Goal: Task Accomplishment & Management: Manage account settings

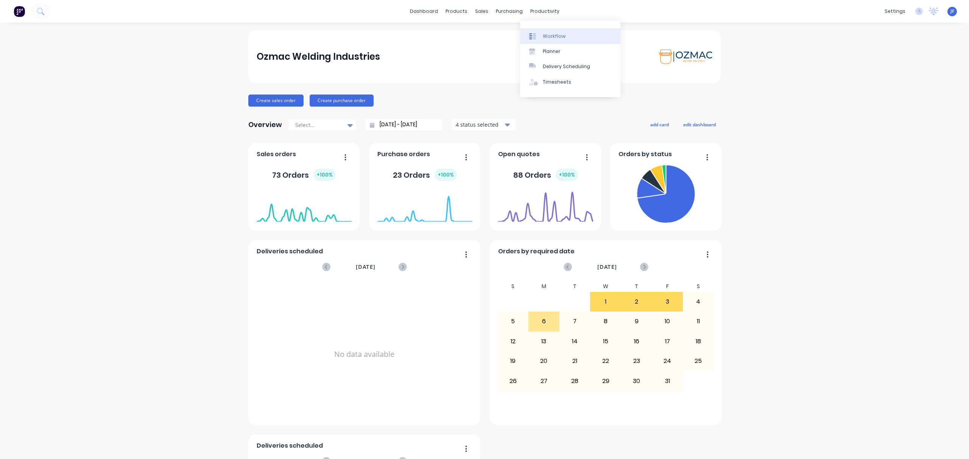
click at [545, 39] on div "Workflow" at bounding box center [554, 36] width 23 height 7
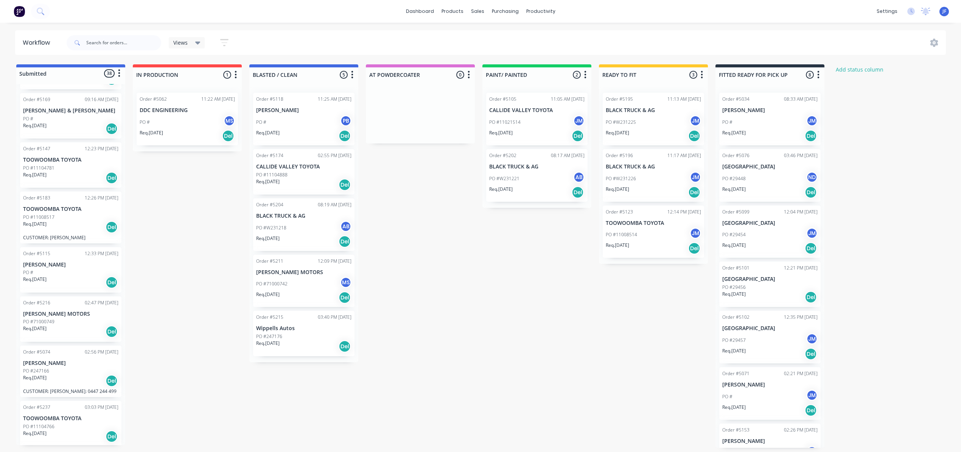
scroll to position [807, 0]
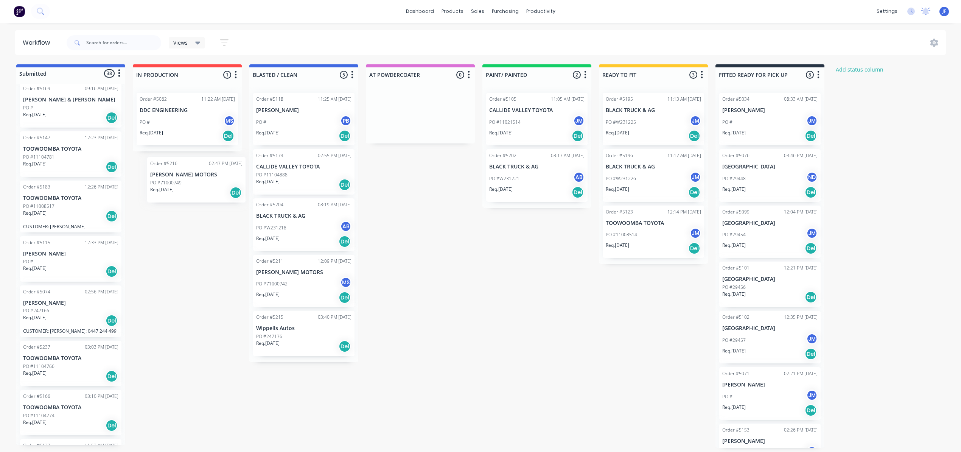
drag, startPoint x: 68, startPoint y: 308, endPoint x: 200, endPoint y: 176, distance: 186.5
click at [200, 176] on div "Submitted 38 Status colour #4169E1 hex #4169E1 Save Cancel Summaries Total orde…" at bounding box center [515, 255] width 1043 height 383
drag, startPoint x: 65, startPoint y: 312, endPoint x: 181, endPoint y: 176, distance: 178.6
click at [181, 176] on div "Submitted 38 Status colour #4169E1 hex #4169E1 Save Cancel Summaries Total orde…" at bounding box center [515, 255] width 1043 height 383
click at [229, 186] on div "Del" at bounding box center [228, 185] width 12 height 12
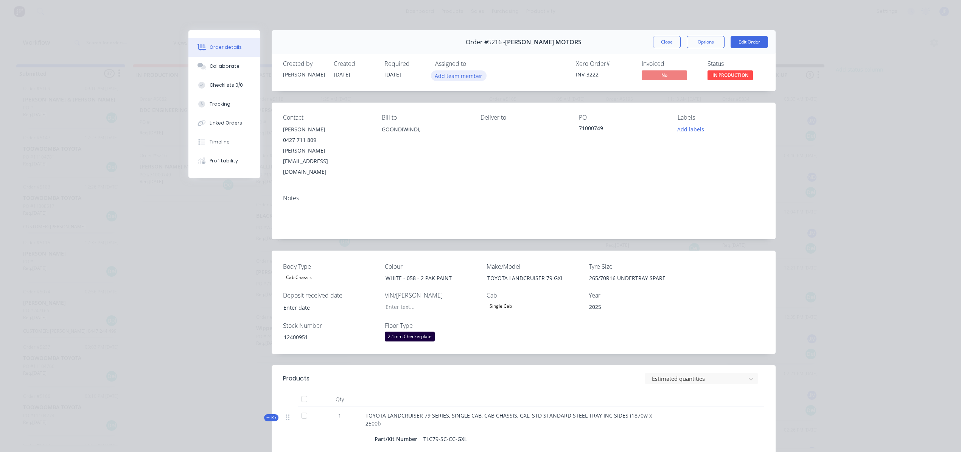
click at [460, 75] on button "Add team member" at bounding box center [459, 75] width 56 height 10
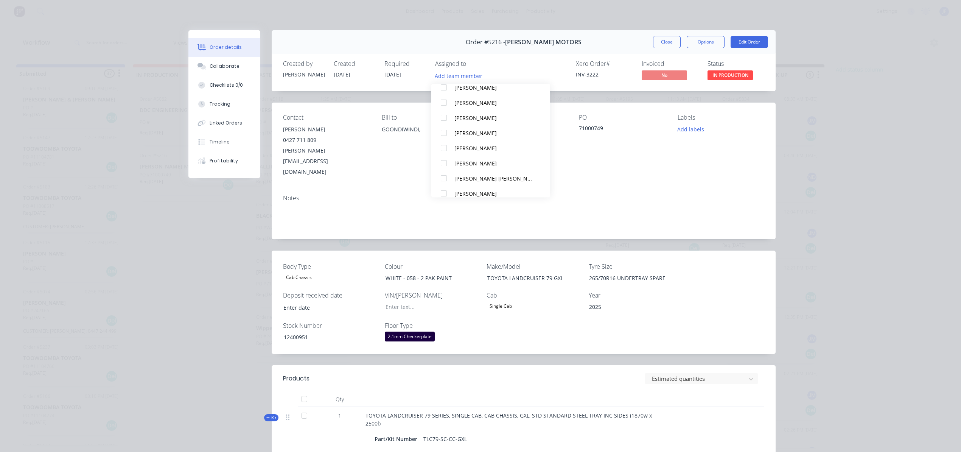
scroll to position [325, 0]
click at [462, 109] on div "[PERSON_NAME]" at bounding box center [495, 110] width 80 height 8
click at [653, 47] on button "Close" at bounding box center [667, 42] width 28 height 12
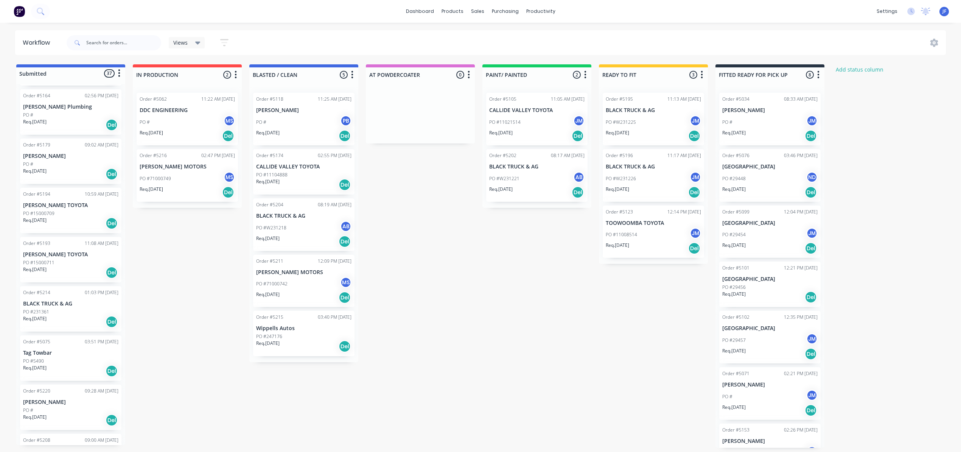
scroll to position [349, 0]
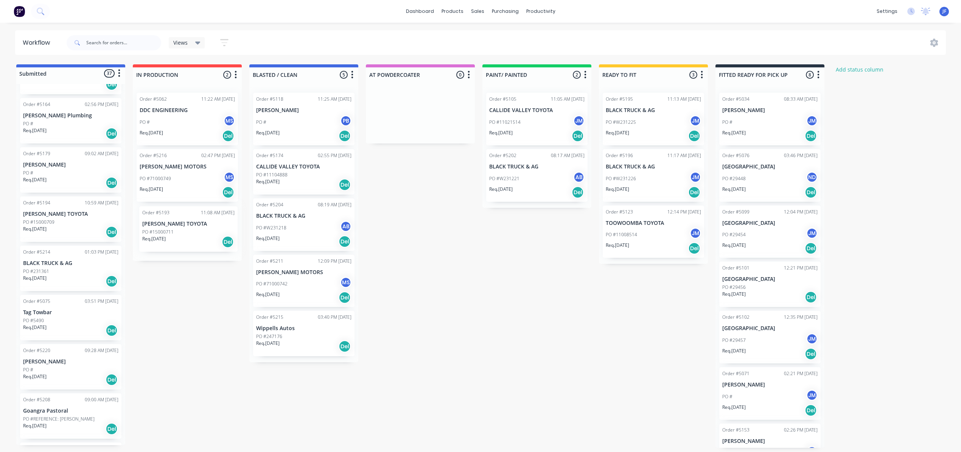
drag, startPoint x: 61, startPoint y: 276, endPoint x: 178, endPoint y: 237, distance: 123.5
click at [178, 237] on div "Submitted 37 Status colour #4169E1 hex #4169E1 Save Cancel Summaries Total orde…" at bounding box center [515, 255] width 1043 height 383
click at [190, 230] on div "PO #15000711" at bounding box center [187, 230] width 95 height 7
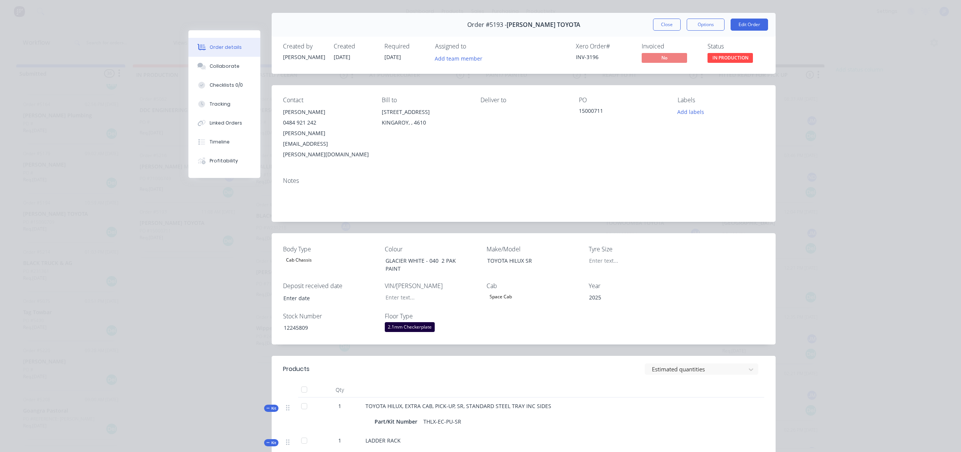
scroll to position [0, 0]
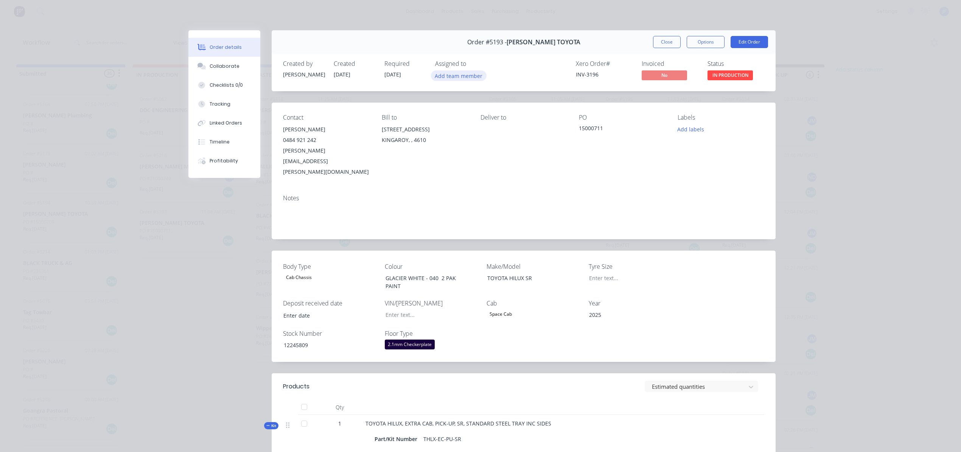
click at [447, 79] on button "Add team member" at bounding box center [459, 75] width 56 height 10
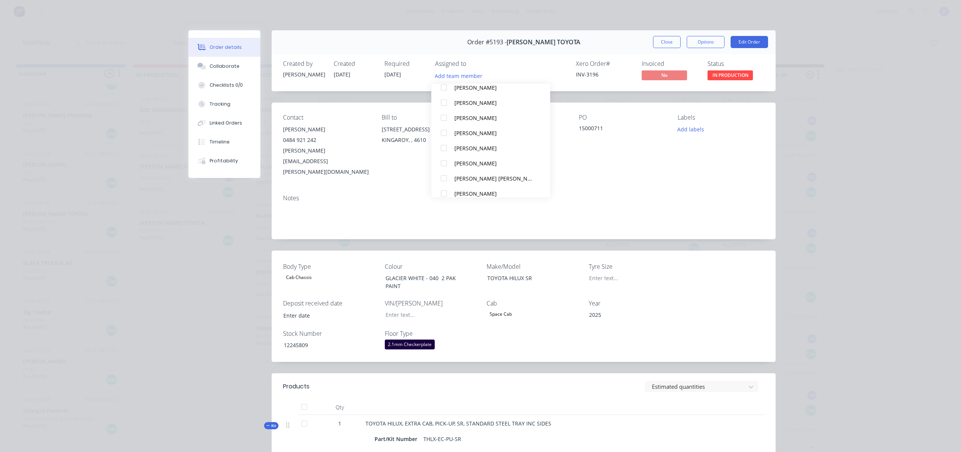
scroll to position [325, 0]
click at [462, 171] on div "[PERSON_NAME]" at bounding box center [495, 171] width 80 height 8
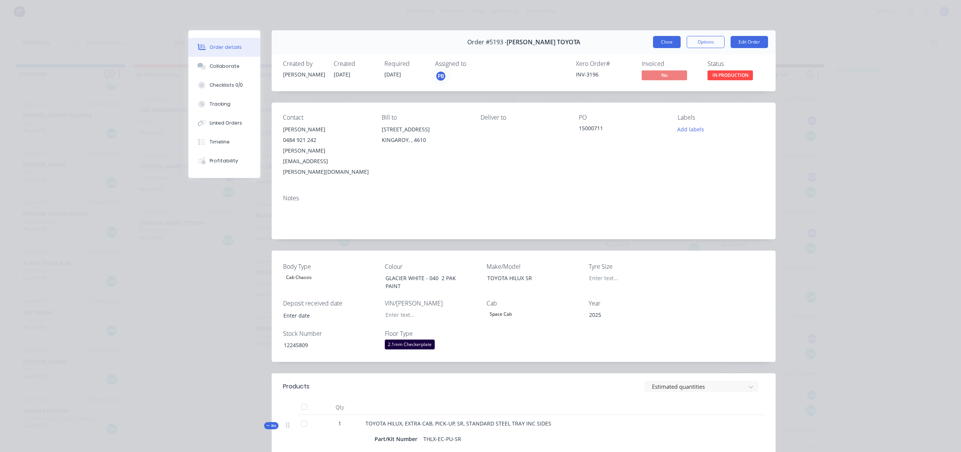
click at [659, 44] on button "Close" at bounding box center [667, 42] width 28 height 12
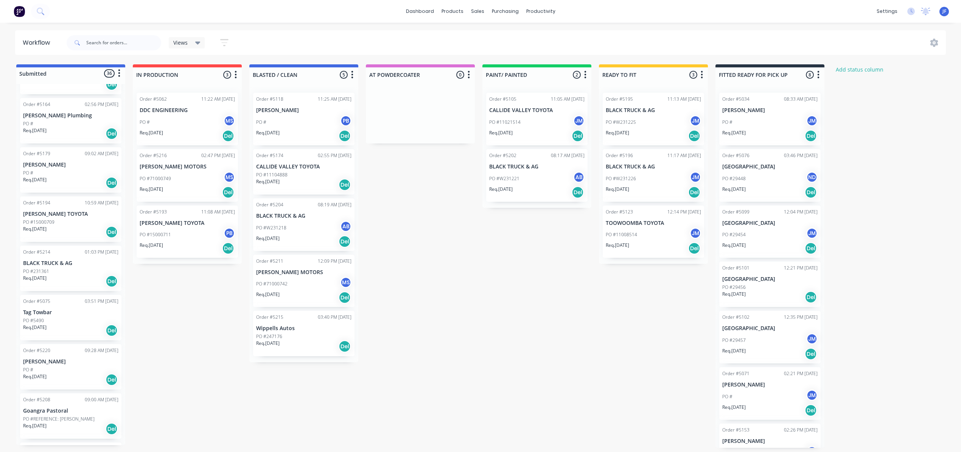
click at [177, 344] on div "Submitted 36 Status colour #4169E1 hex #4169E1 Save Cancel Summaries Total orde…" at bounding box center [515, 255] width 1043 height 383
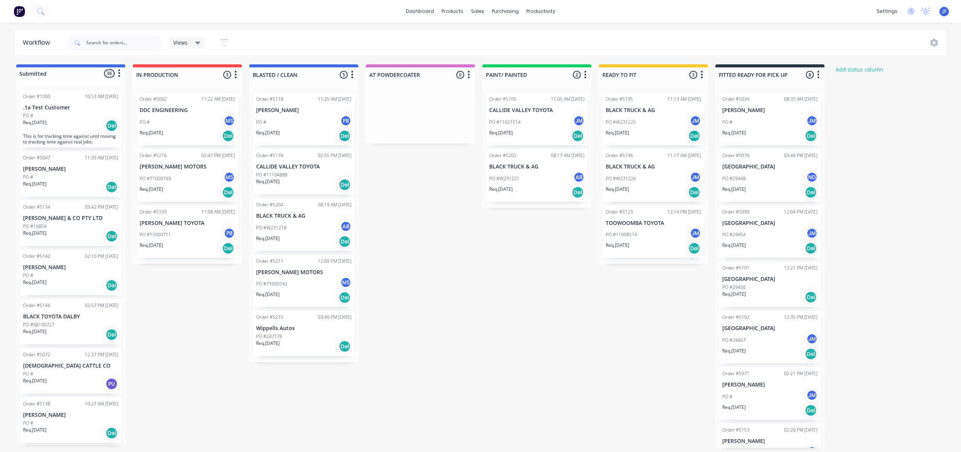
click at [300, 185] on div "Req. [DATE] Del" at bounding box center [303, 184] width 95 height 13
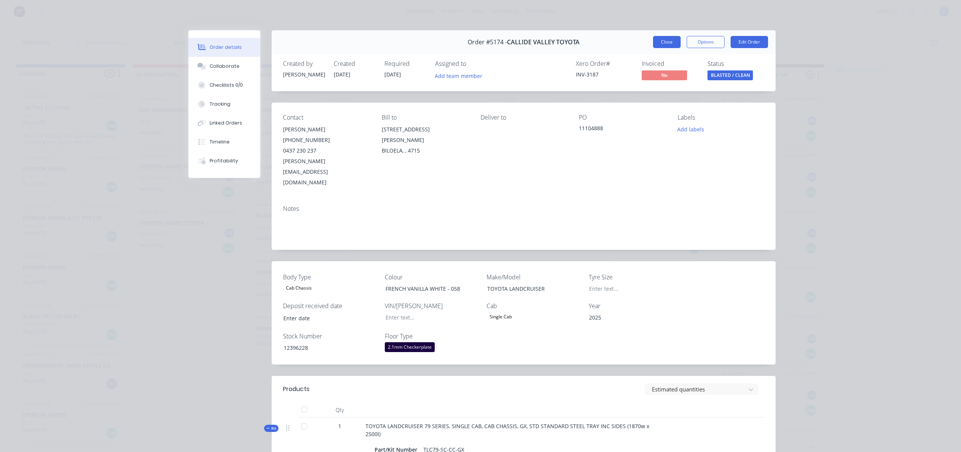
click at [657, 42] on button "Close" at bounding box center [667, 42] width 28 height 12
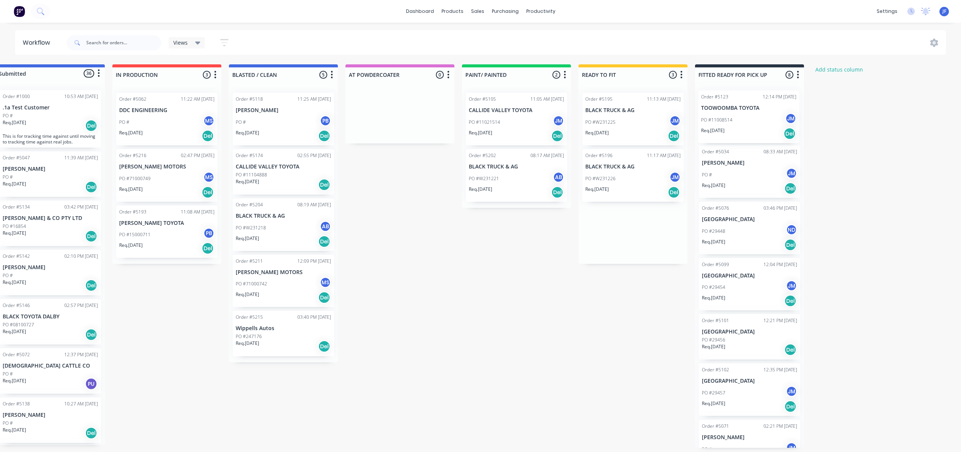
drag, startPoint x: 653, startPoint y: 237, endPoint x: 751, endPoint y: 119, distance: 153.2
click at [751, 119] on div "Submitted 36 Status colour #4169E1 hex #4169E1 Save Cancel Summaries Total orde…" at bounding box center [495, 255] width 1043 height 383
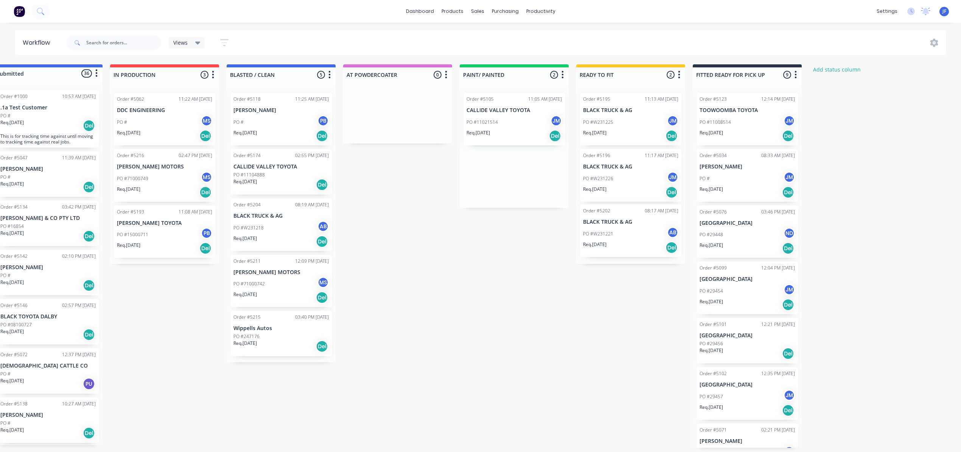
drag, startPoint x: 520, startPoint y: 188, endPoint x: 638, endPoint y: 245, distance: 131.0
click at [638, 245] on div "Submitted 36 Status colour #4169E1 hex #4169E1 Save Cancel Summaries Total orde…" at bounding box center [493, 255] width 1043 height 383
click at [629, 123] on div "PO #W231225 JM" at bounding box center [630, 122] width 95 height 14
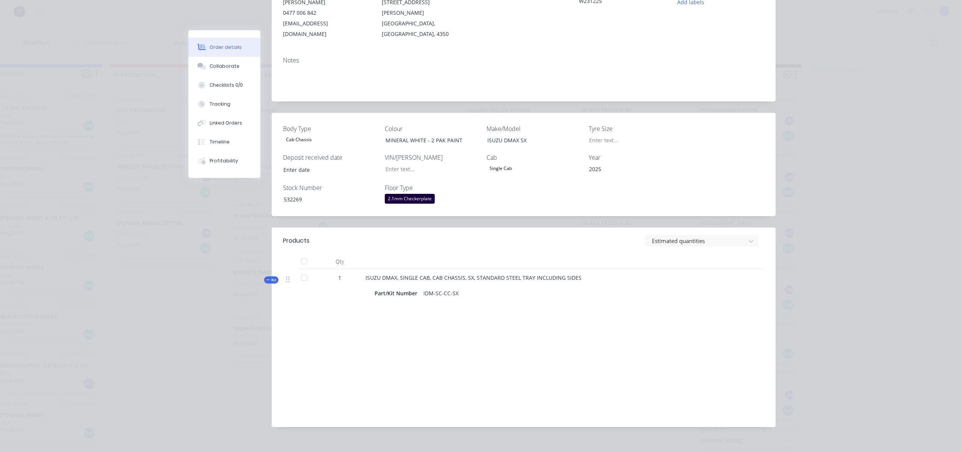
scroll to position [0, 0]
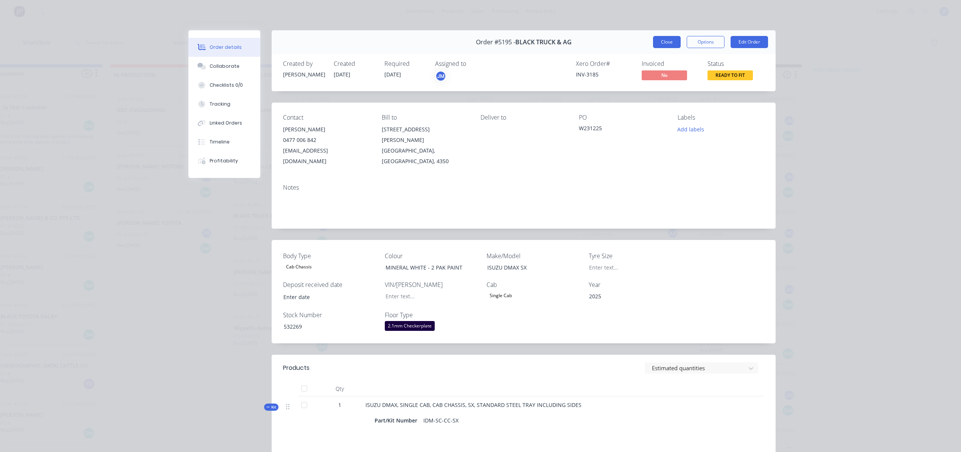
click at [669, 44] on button "Close" at bounding box center [667, 42] width 28 height 12
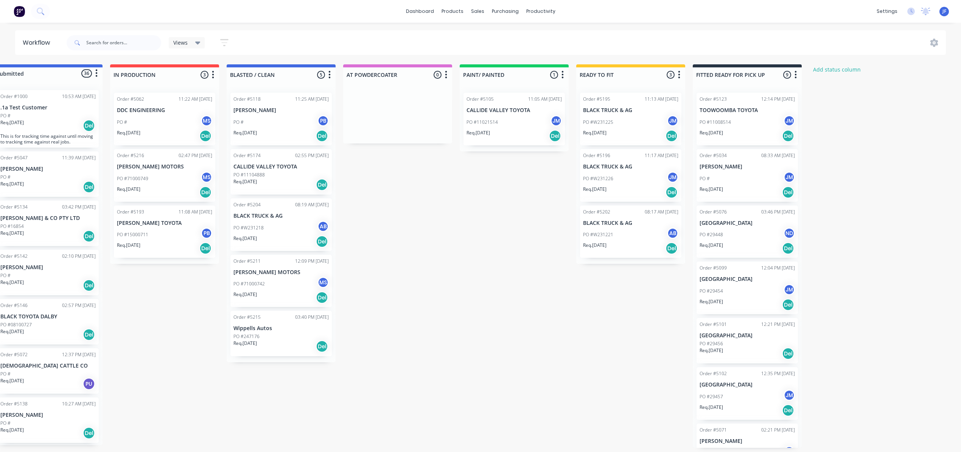
click at [644, 169] on p "BLACK TRUCK & AG" at bounding box center [630, 166] width 95 height 6
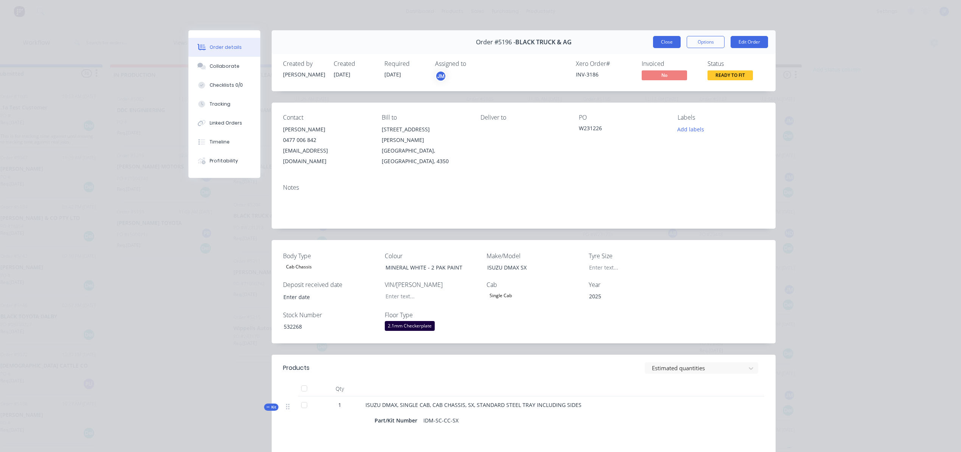
click at [658, 40] on button "Close" at bounding box center [667, 42] width 28 height 12
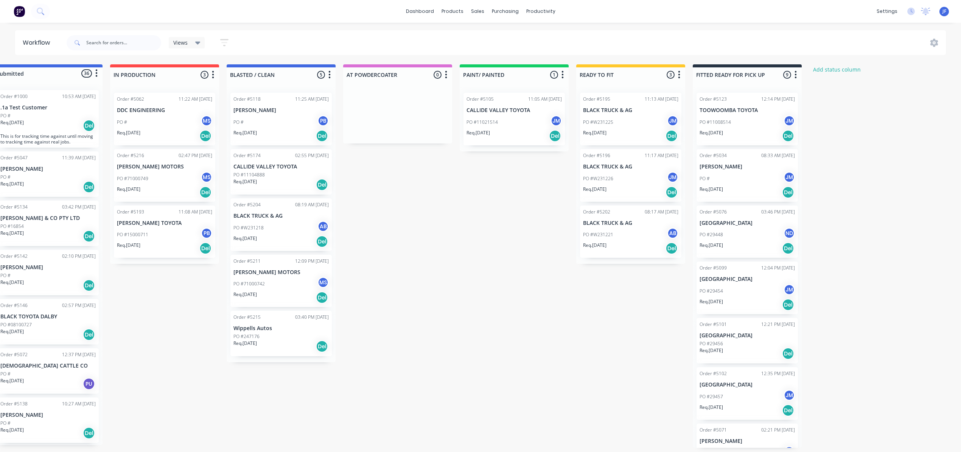
click at [640, 226] on p "BLACK TRUCK & AG" at bounding box center [630, 223] width 95 height 6
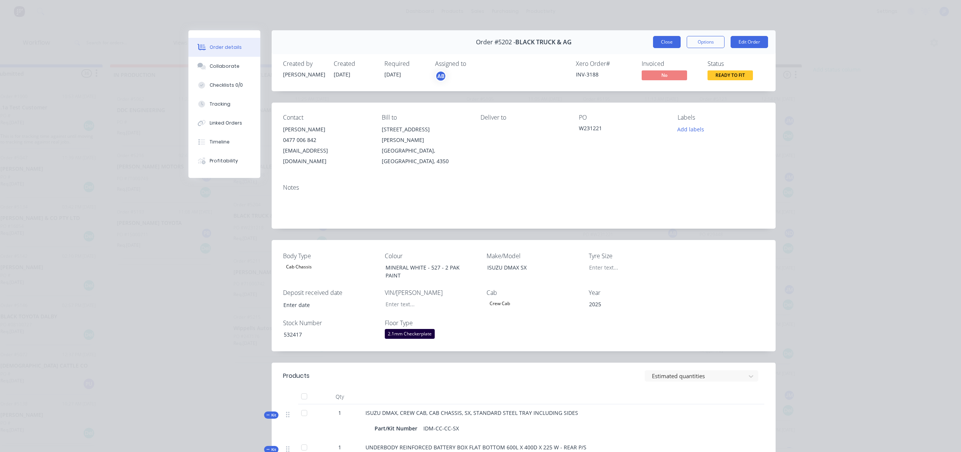
click at [659, 45] on button "Close" at bounding box center [667, 42] width 28 height 12
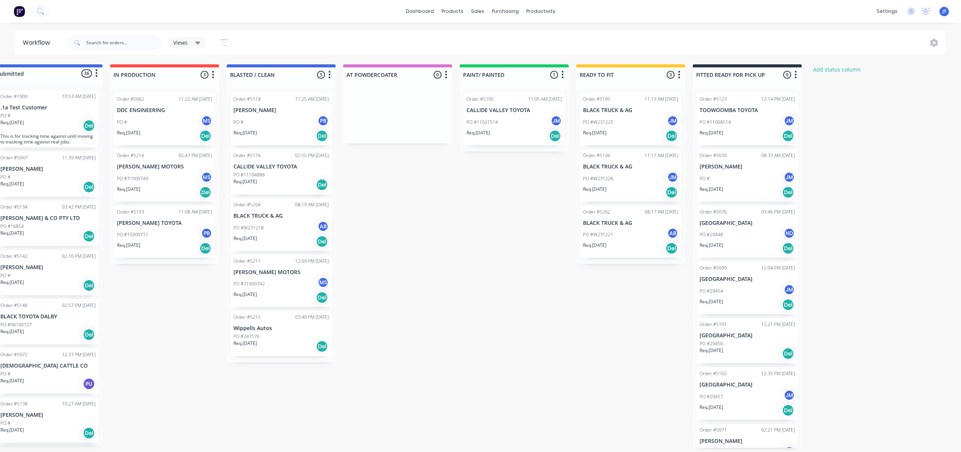
click at [287, 221] on div "PO #W231218 AB" at bounding box center [281, 228] width 95 height 14
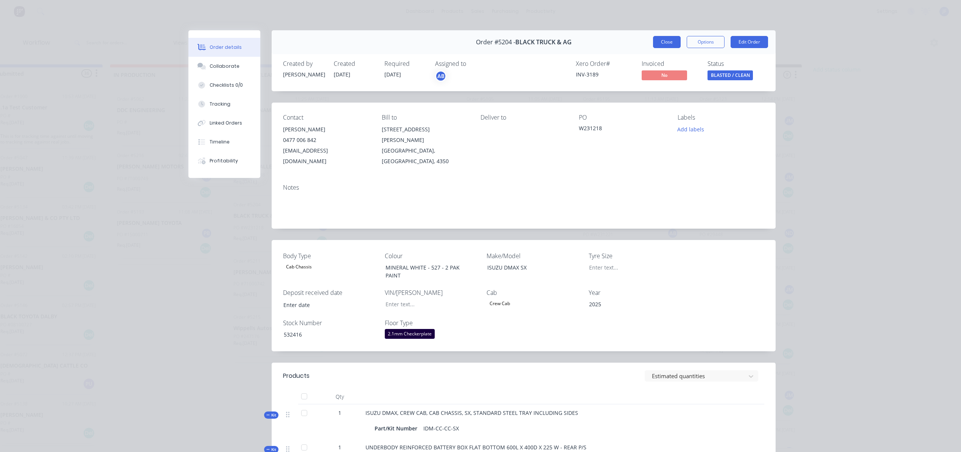
click at [657, 43] on button "Close" at bounding box center [667, 42] width 28 height 12
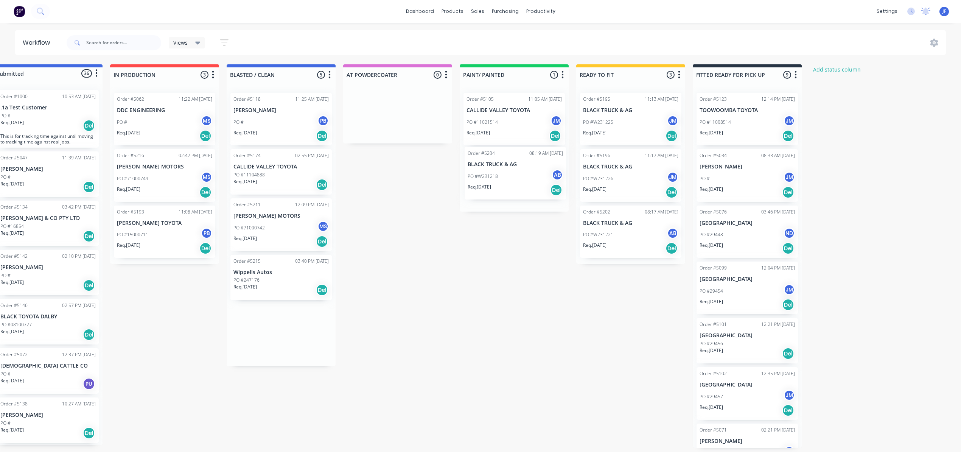
drag, startPoint x: 283, startPoint y: 232, endPoint x: 521, endPoint y: 181, distance: 243.1
click at [521, 181] on div "Submitted 36 Status colour #4169E1 hex #4169E1 Save Cancel Summaries Total orde…" at bounding box center [493, 255] width 1043 height 383
click at [279, 222] on div "PO #71000742 MS" at bounding box center [281, 228] width 95 height 14
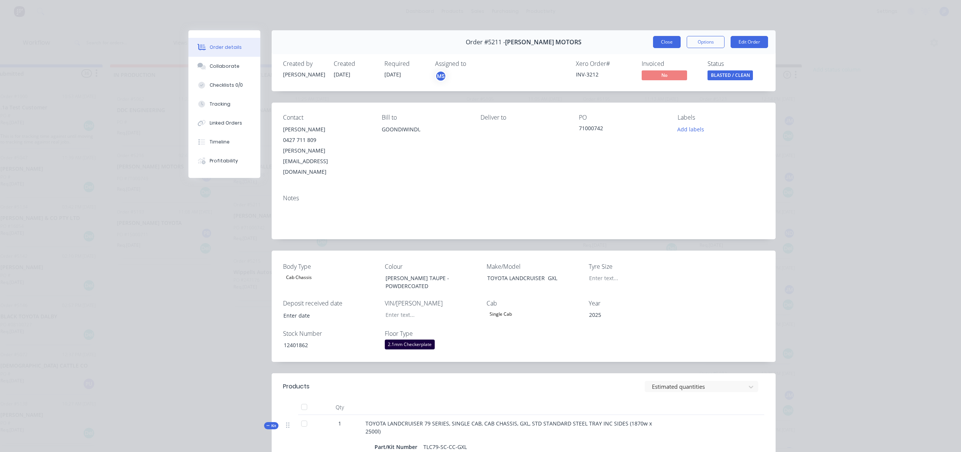
click at [655, 45] on button "Close" at bounding box center [667, 42] width 28 height 12
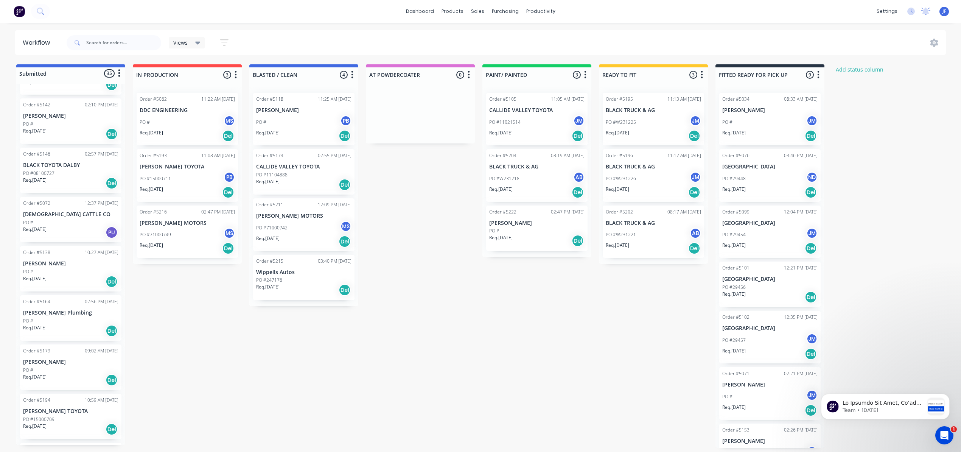
scroll to position [3, 0]
drag, startPoint x: 67, startPoint y: 369, endPoint x: 184, endPoint y: 282, distance: 145.2
click at [184, 282] on div "Submitted 35 Status colour #4169E1 hex #4169E1 Save Cancel Summaries Total orde…" at bounding box center [515, 255] width 1043 height 383
click at [229, 296] on div "Del" at bounding box center [228, 297] width 12 height 12
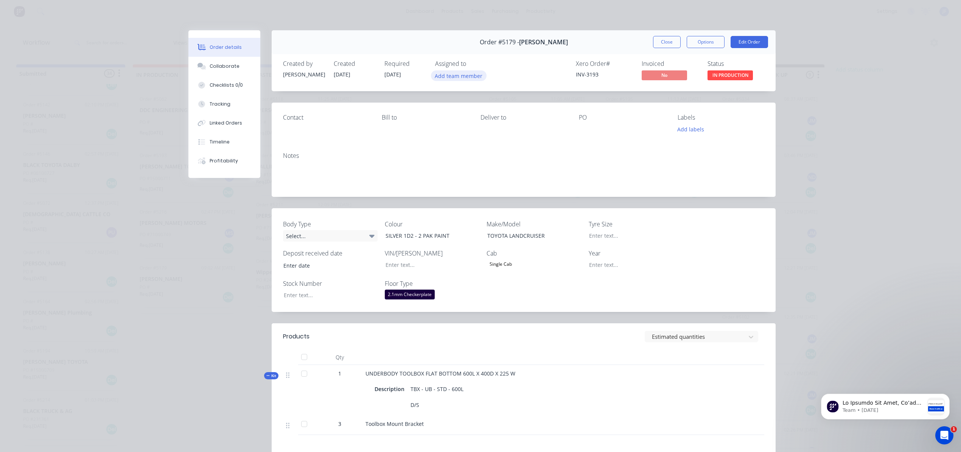
click at [459, 75] on button "Add team member" at bounding box center [459, 75] width 56 height 10
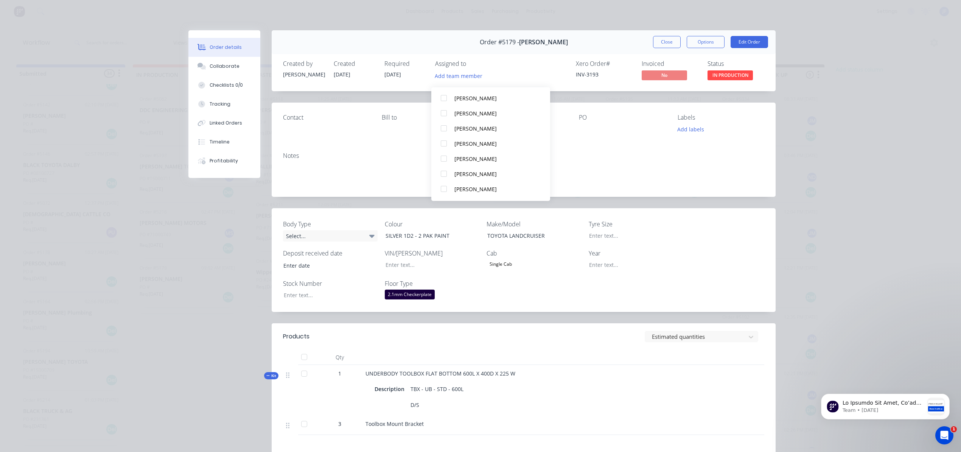
scroll to position [151, 0]
click at [479, 87] on div "[PERSON_NAME]" at bounding box center [495, 91] width 80 height 8
click at [636, 139] on div "Contact Bill to Deliver to PO Labels Add labels" at bounding box center [524, 125] width 504 height 44
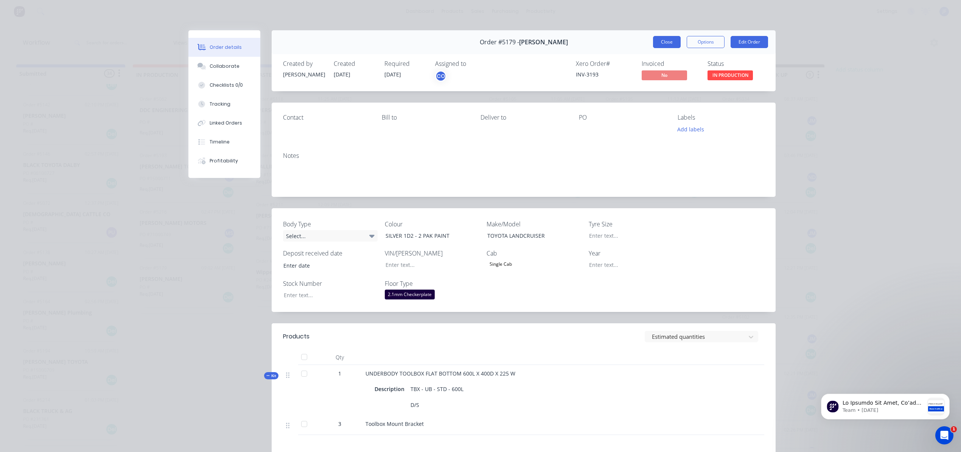
click at [660, 46] on button "Close" at bounding box center [667, 42] width 28 height 12
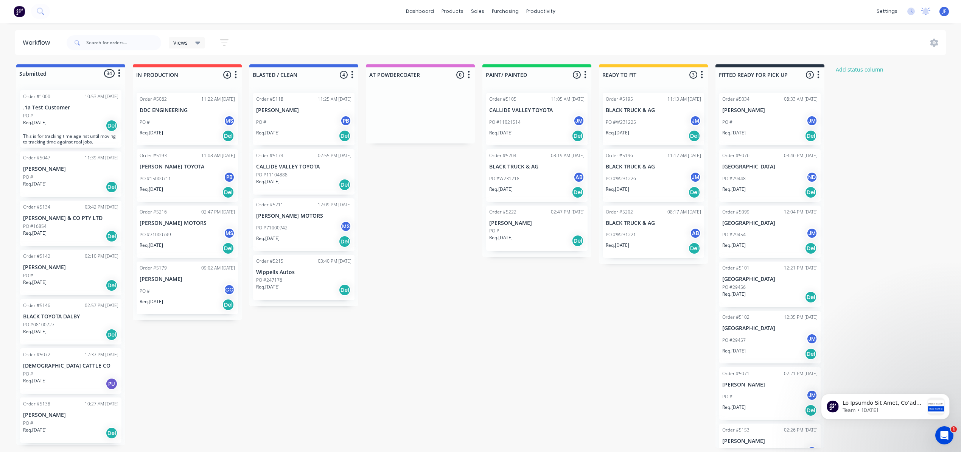
scroll to position [0, 0]
